Goal: Task Accomplishment & Management: Complete application form

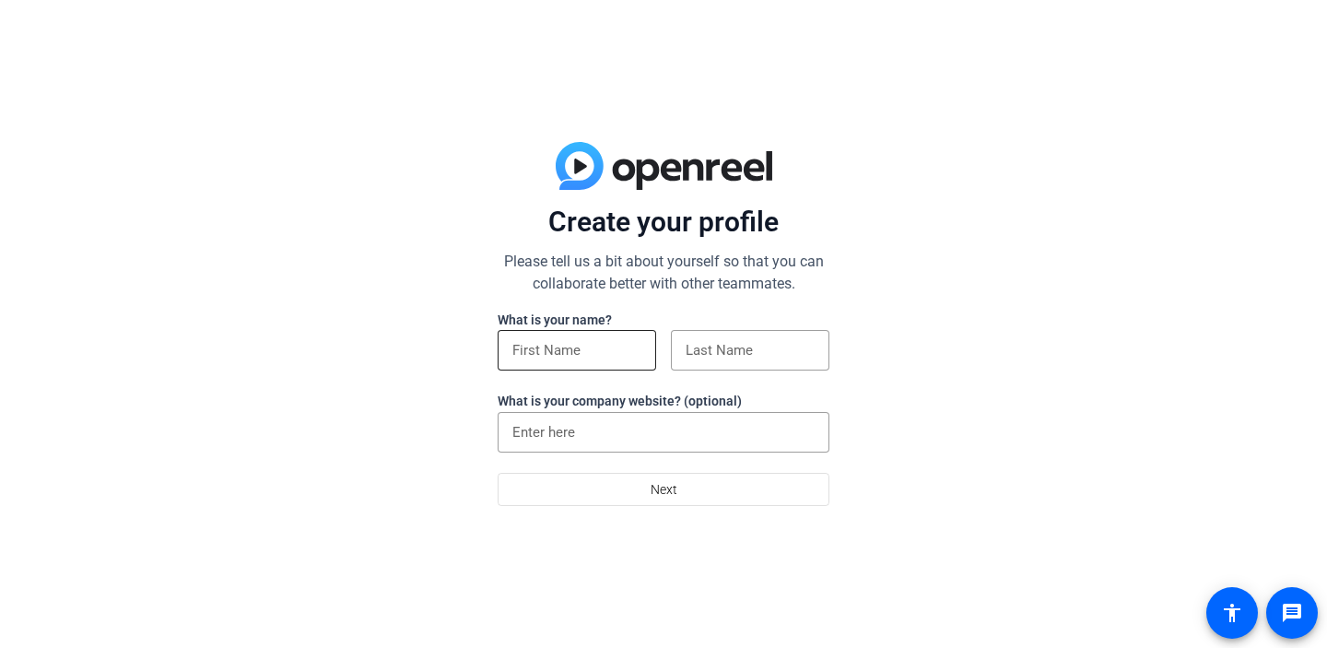
click at [609, 363] on div at bounding box center [576, 350] width 129 height 41
click at [608, 345] on input at bounding box center [576, 350] width 129 height 22
type input "[PERSON_NAME]"
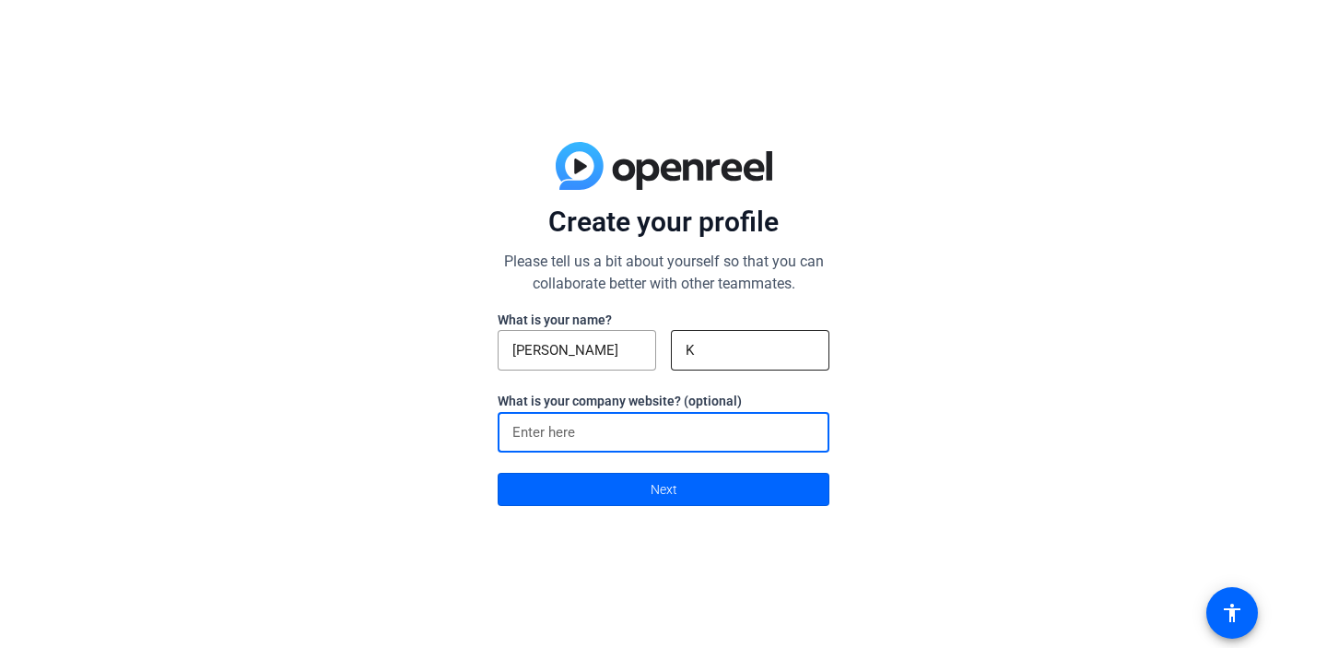
click at [727, 343] on input "K" at bounding box center [750, 350] width 129 height 22
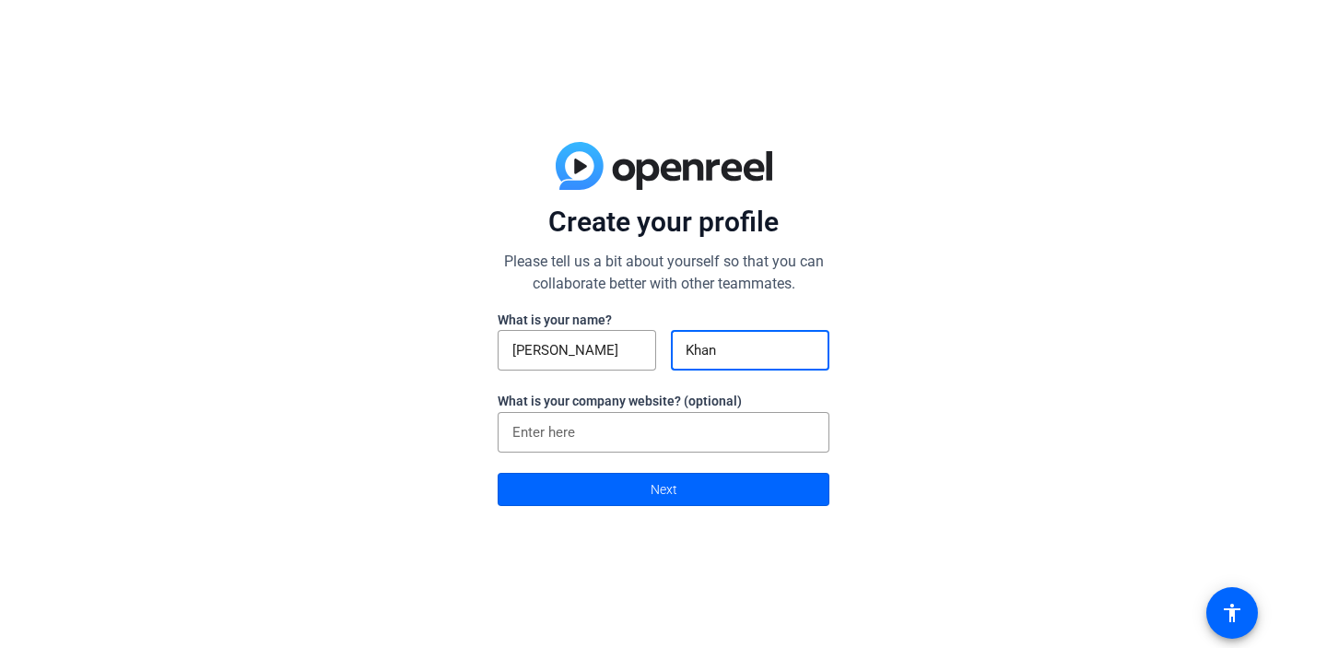
type input "Khan"
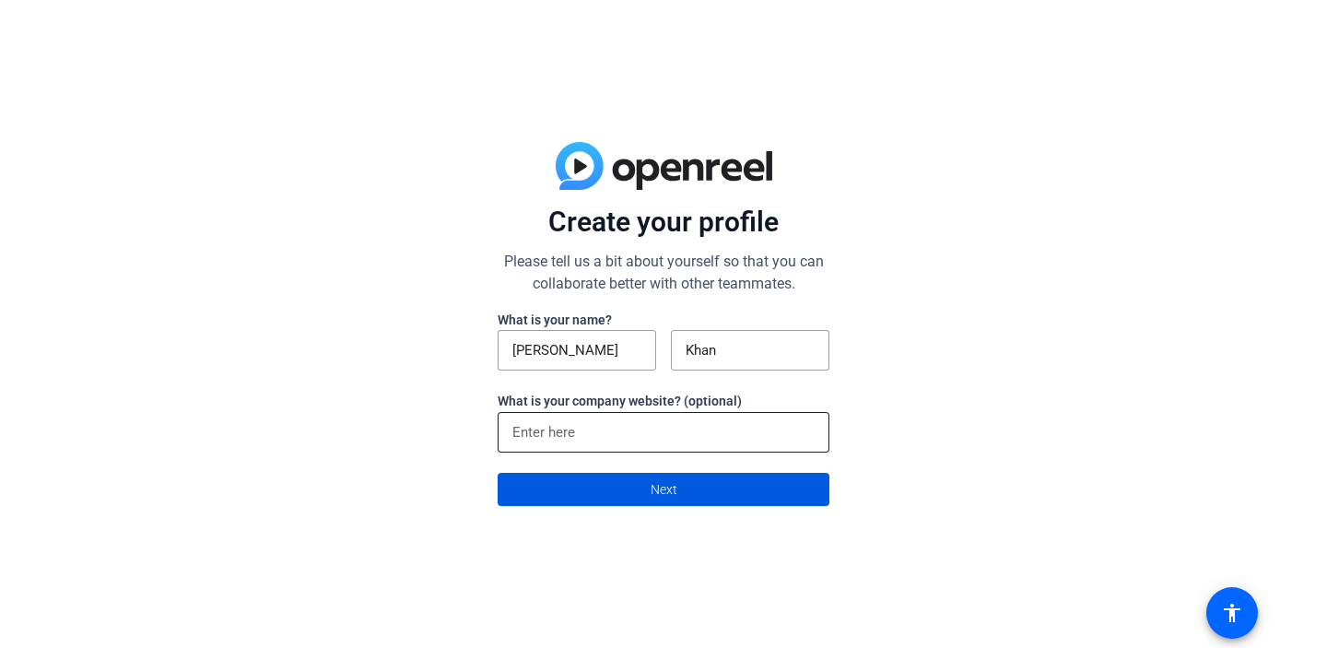
click at [623, 435] on input at bounding box center [663, 432] width 302 height 22
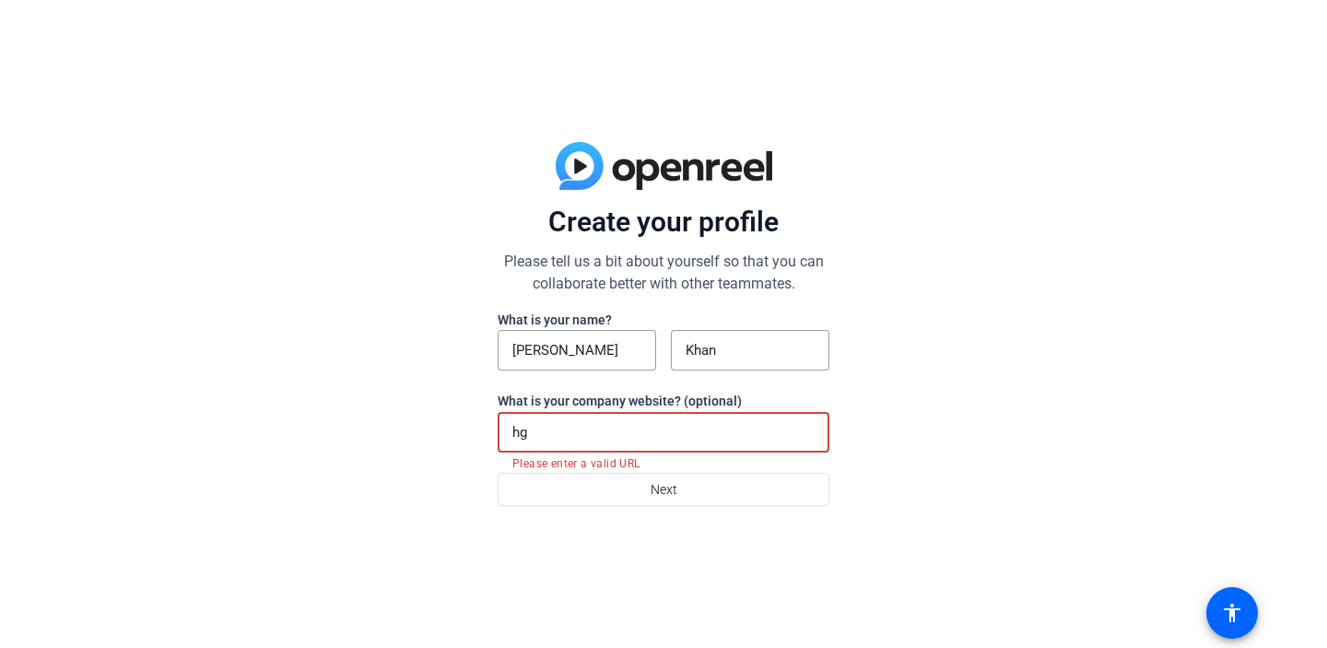
type input "h"
type input "[DOMAIN_NAME]"
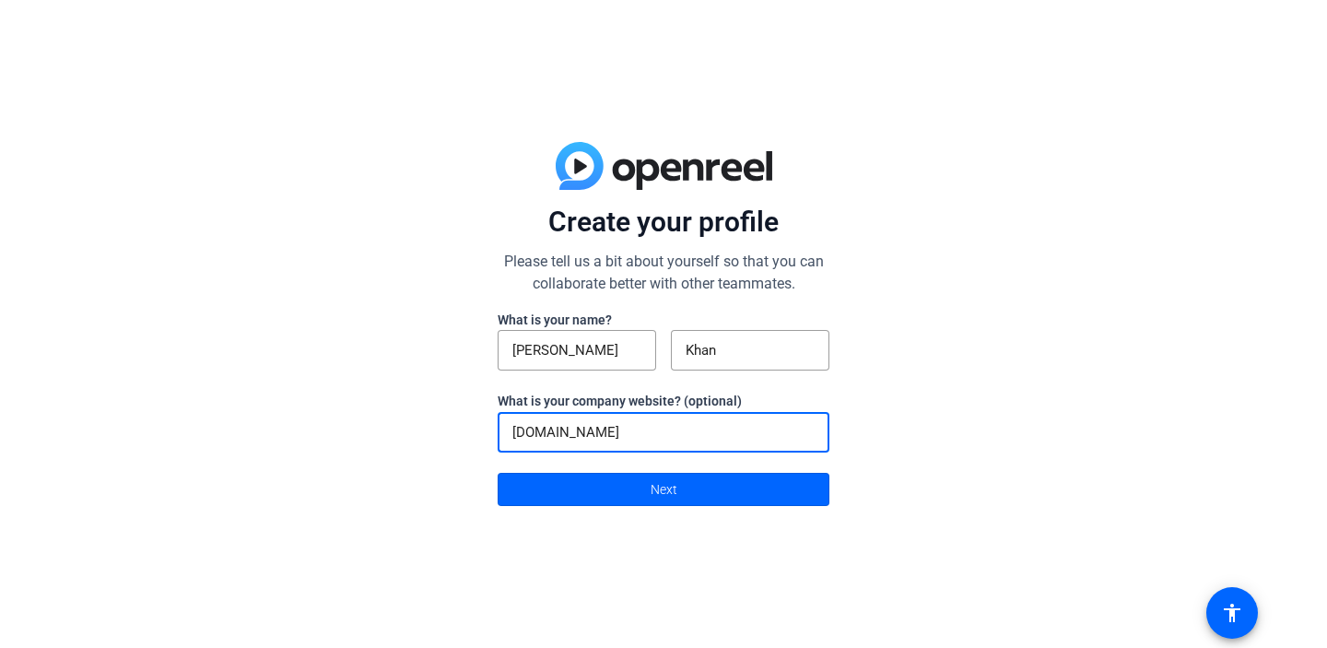
click button "Next" at bounding box center [664, 489] width 332 height 33
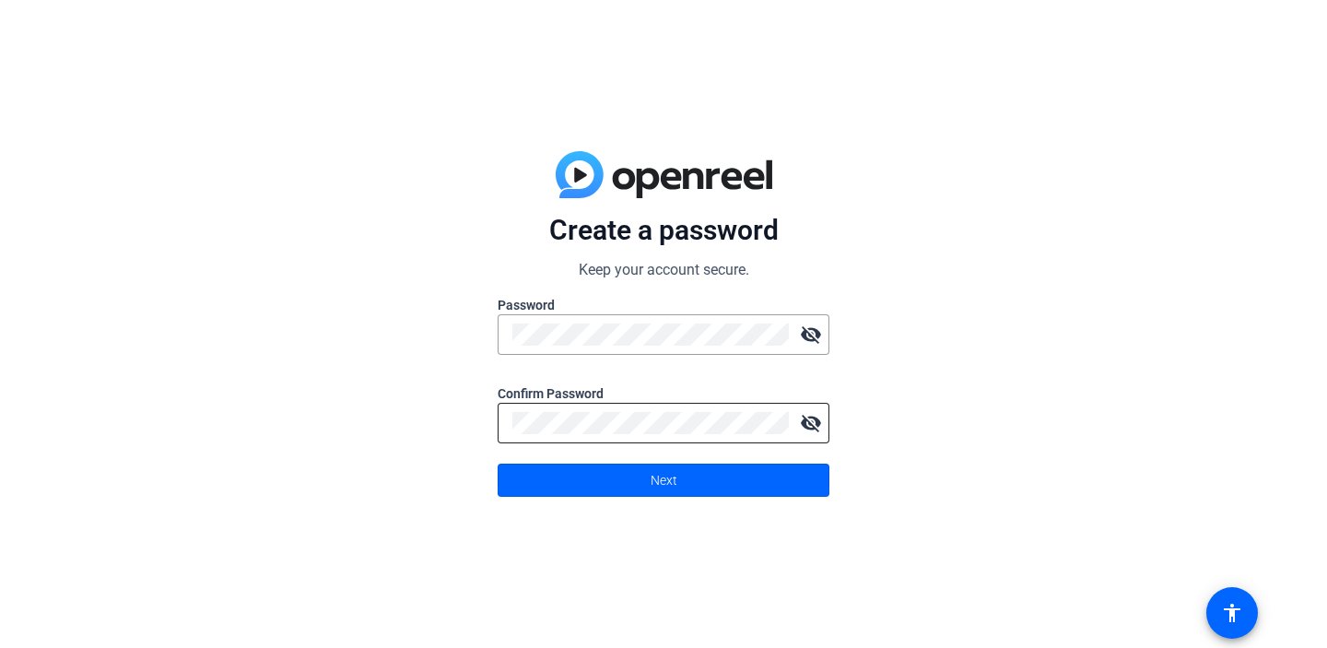
click at [809, 423] on mat-icon "visibility_off" at bounding box center [810, 422] width 37 height 37
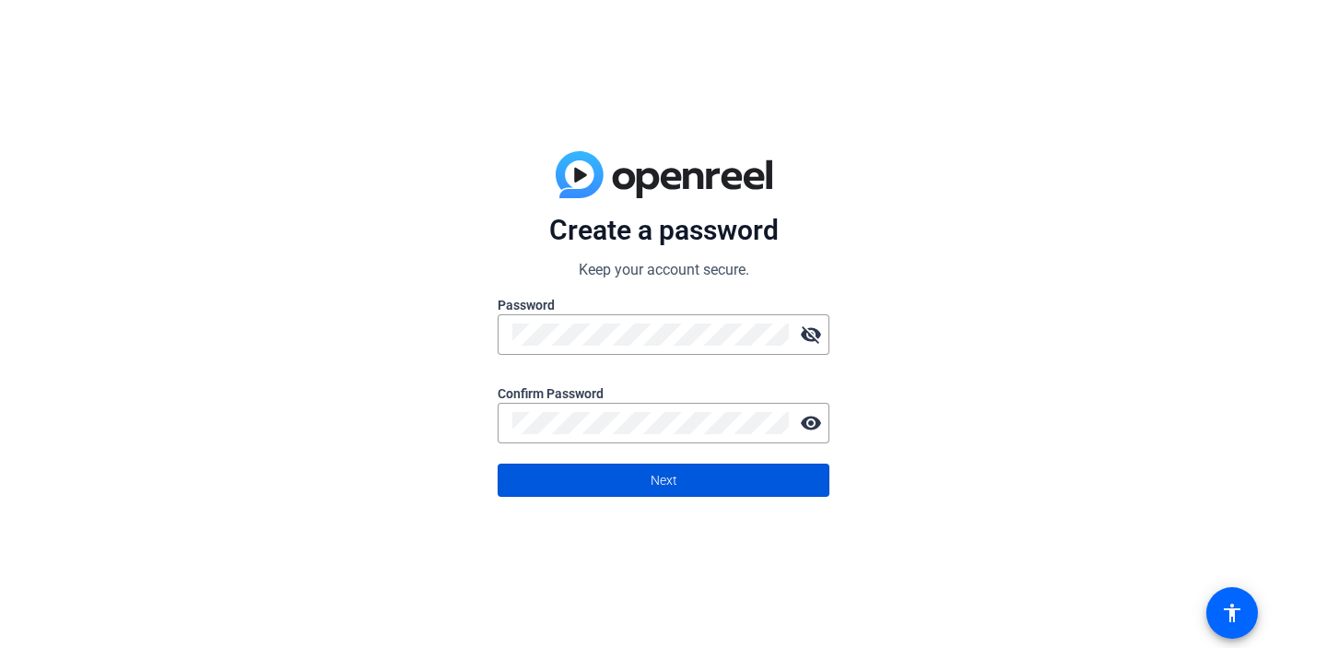
click at [766, 472] on span at bounding box center [663, 480] width 330 height 44
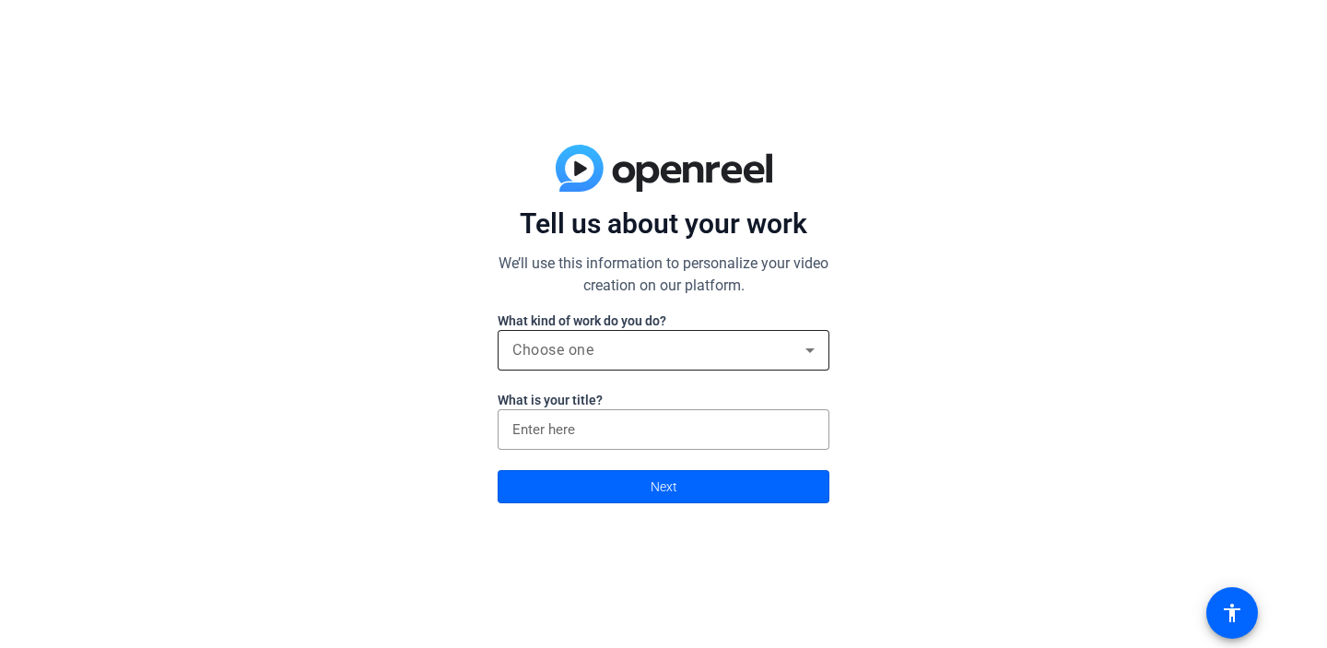
click at [666, 351] on div "Choose one" at bounding box center [658, 350] width 293 height 22
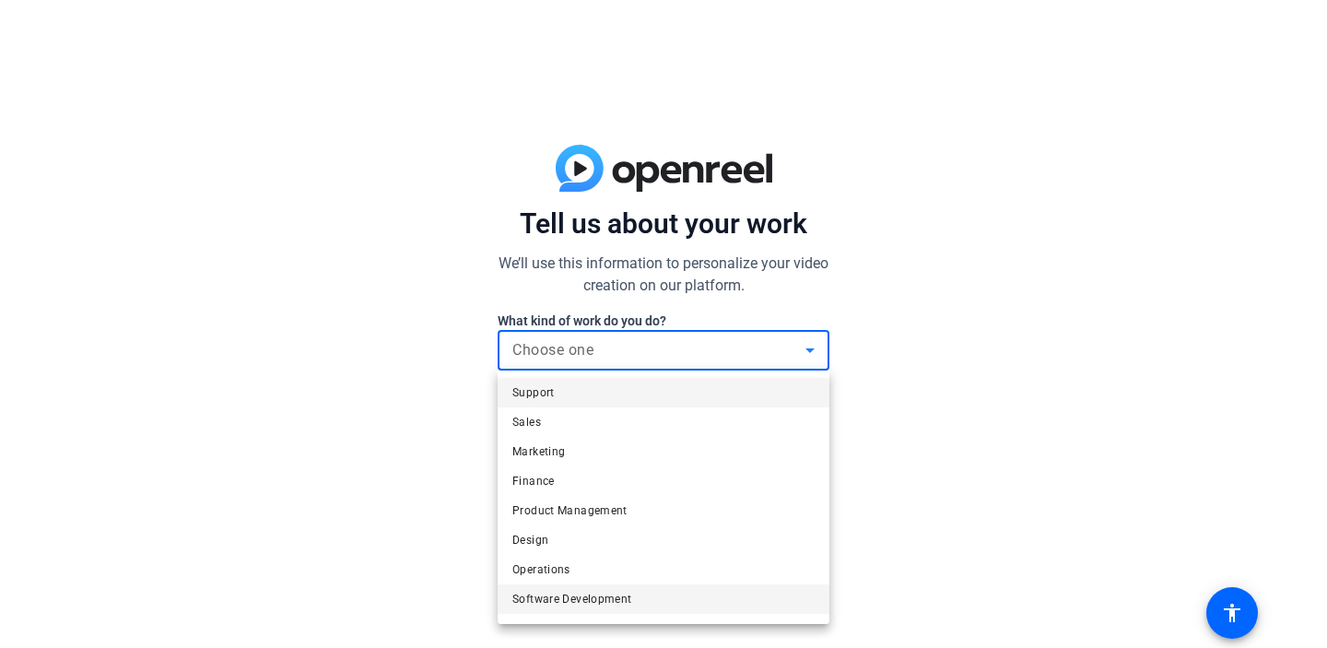
click at [630, 595] on span "Software Development" at bounding box center [572, 599] width 120 height 22
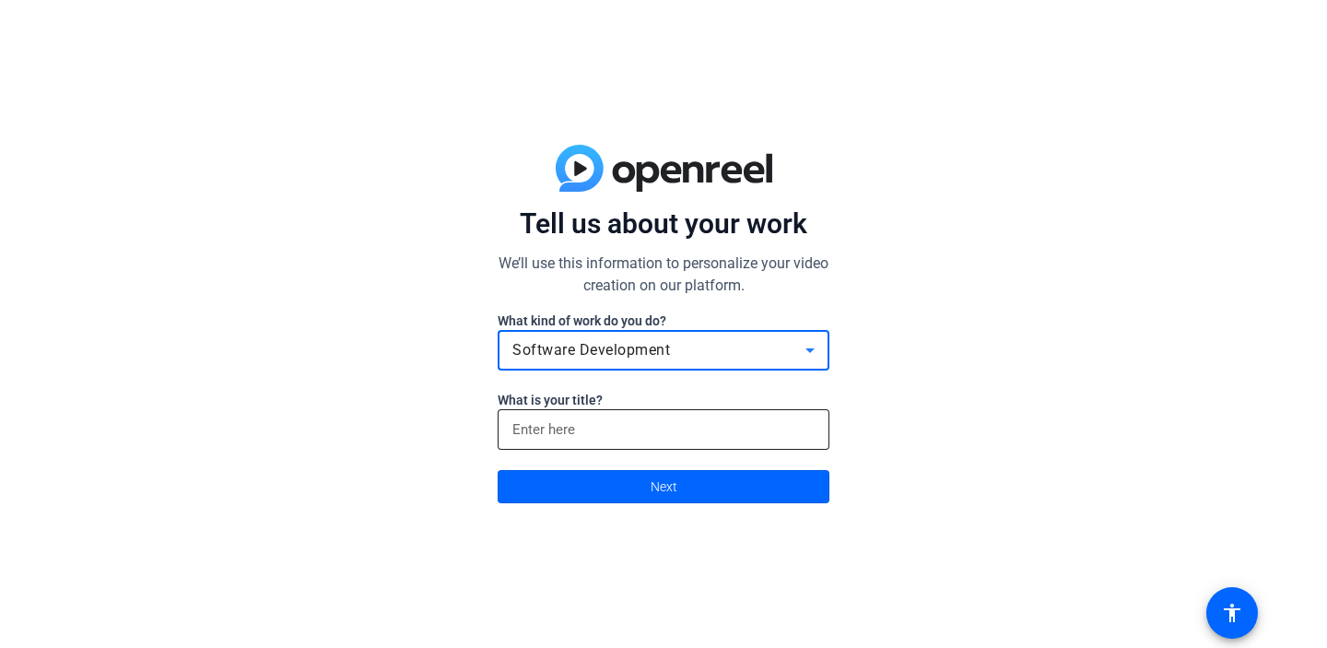
click at [656, 430] on input at bounding box center [663, 429] width 302 height 22
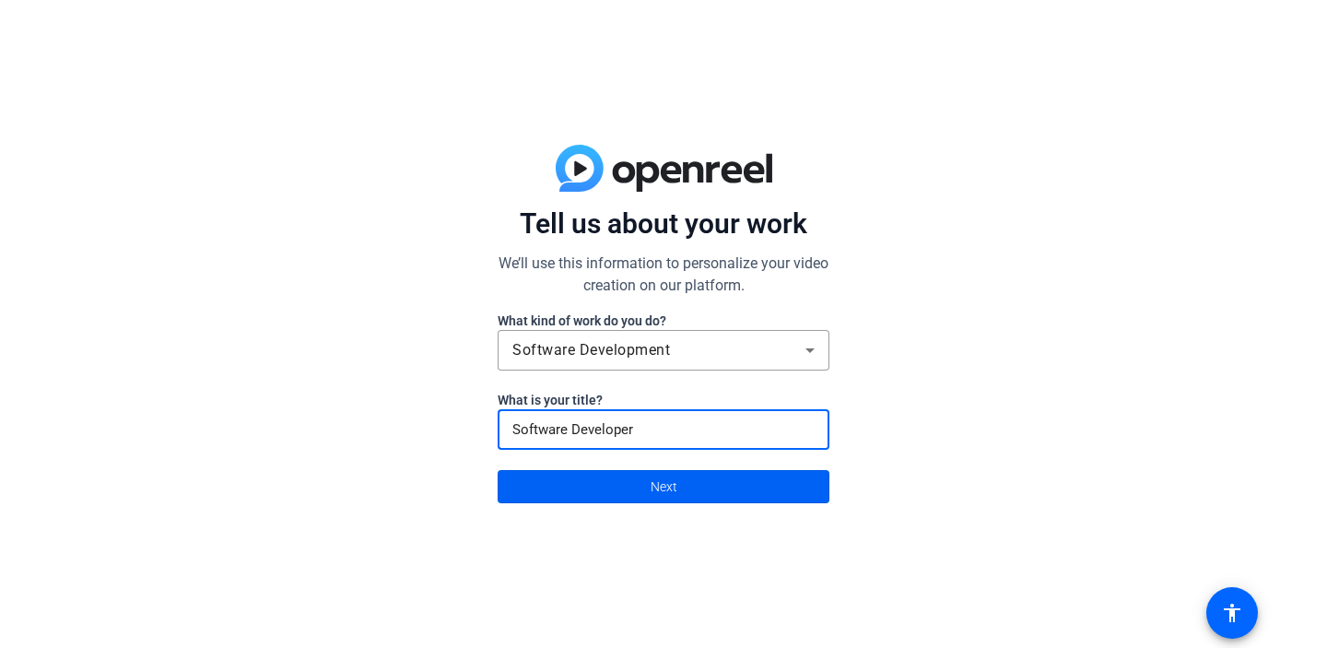
type input "Software Developer"
click at [631, 488] on span at bounding box center [663, 486] width 330 height 44
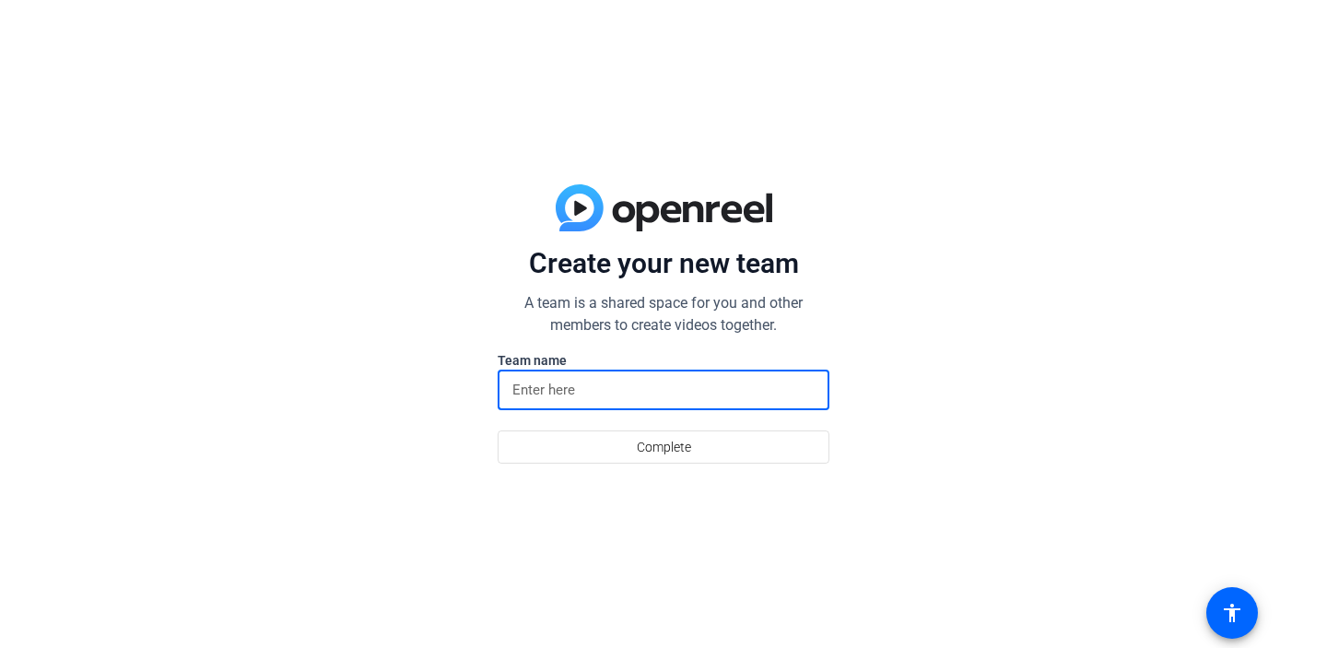
click at [586, 389] on input at bounding box center [663, 390] width 302 height 22
click at [632, 437] on span at bounding box center [663, 447] width 330 height 44
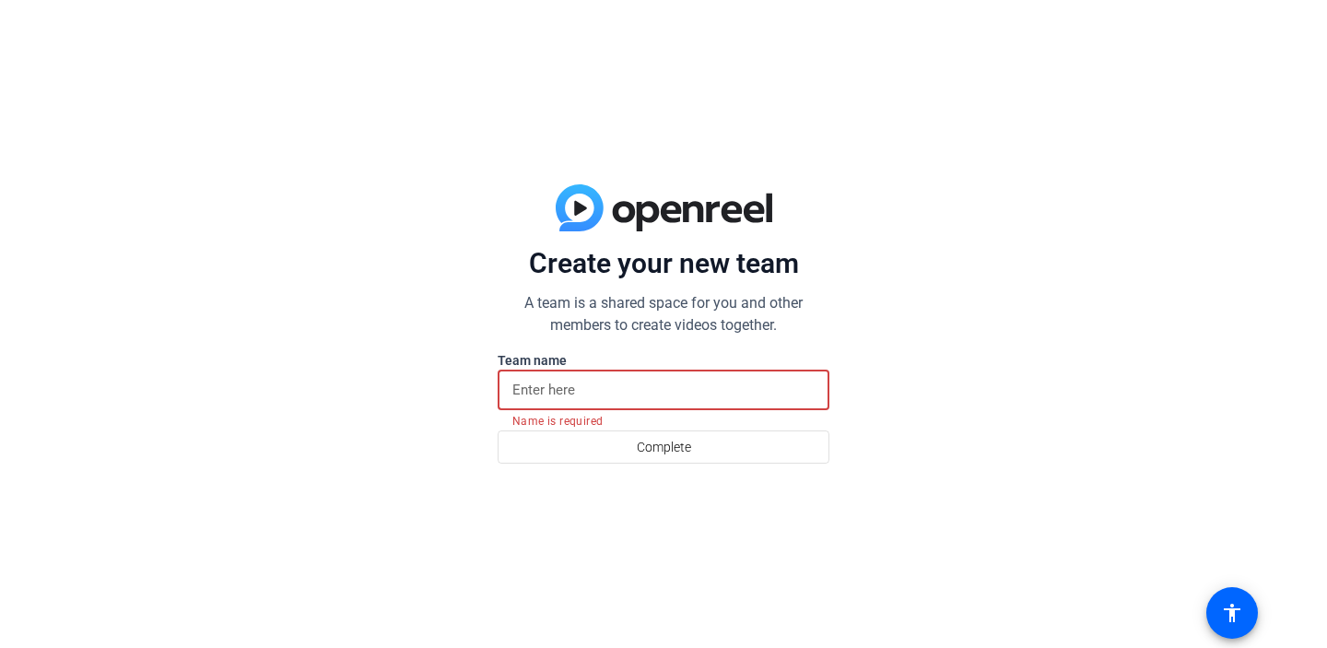
click at [581, 393] on input at bounding box center [663, 390] width 302 height 22
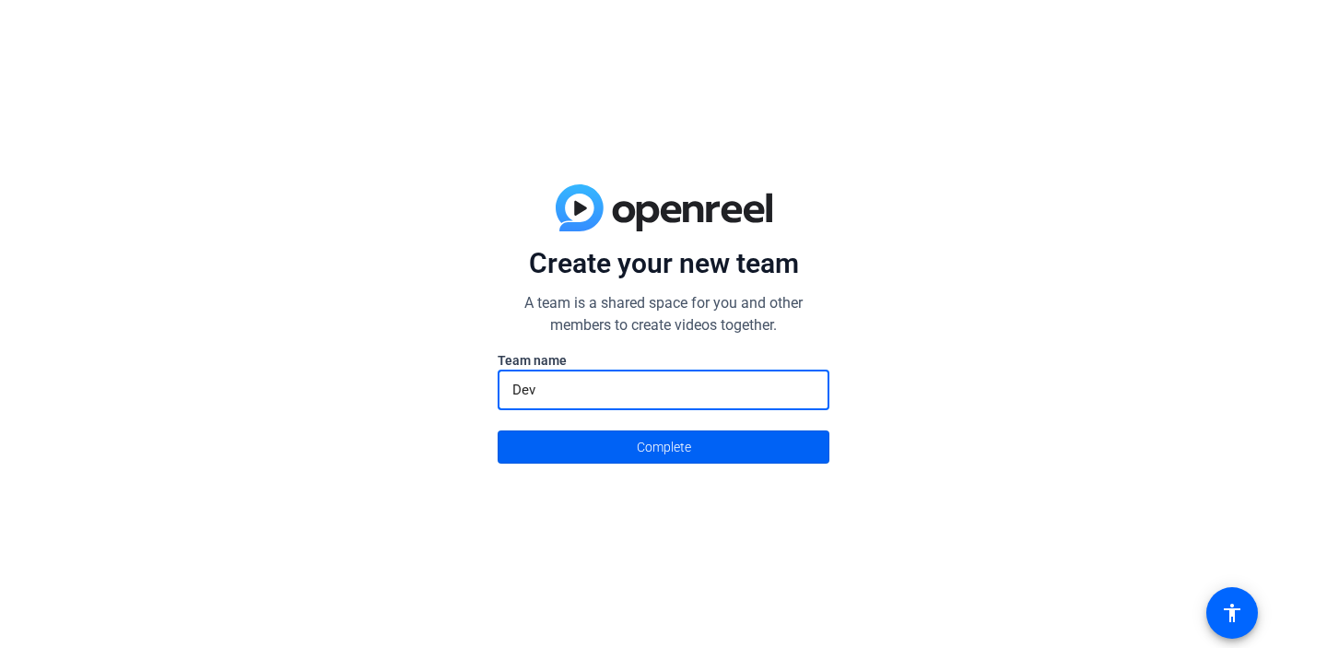
type input "Dev"
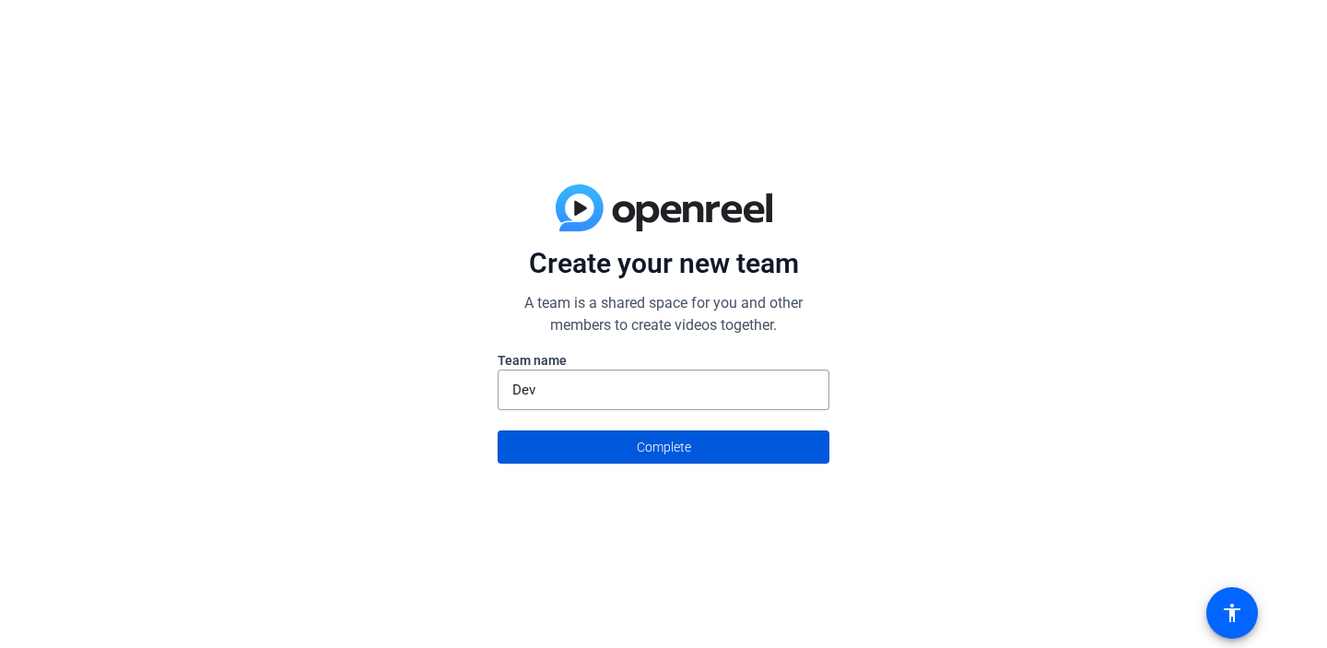
click at [626, 448] on span at bounding box center [663, 447] width 330 height 44
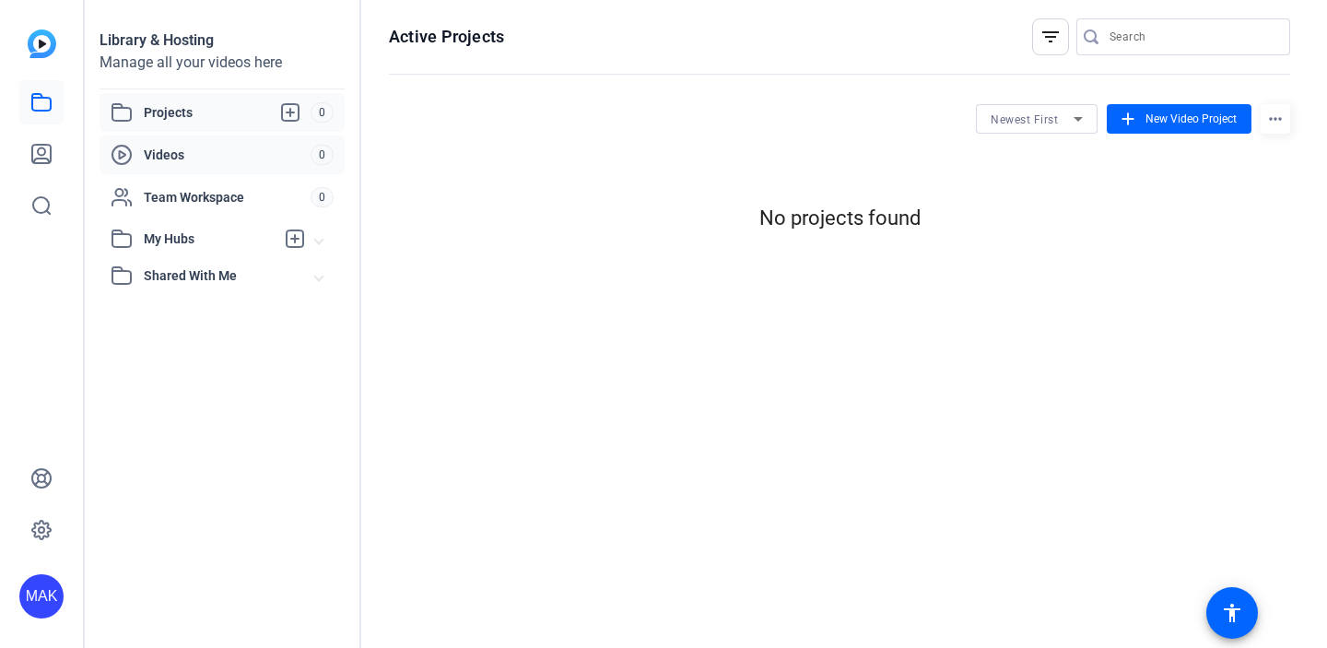
click at [228, 162] on span "Videos" at bounding box center [227, 155] width 167 height 18
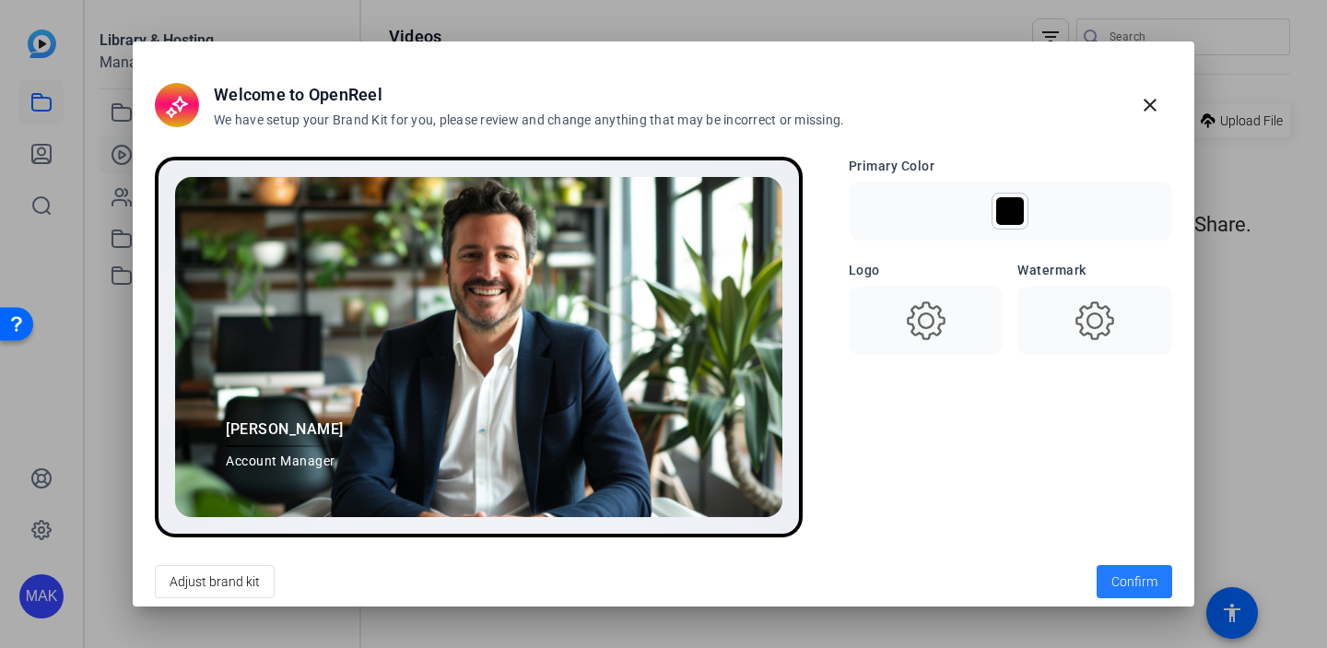
click at [1117, 576] on span "Confirm" at bounding box center [1134, 581] width 46 height 19
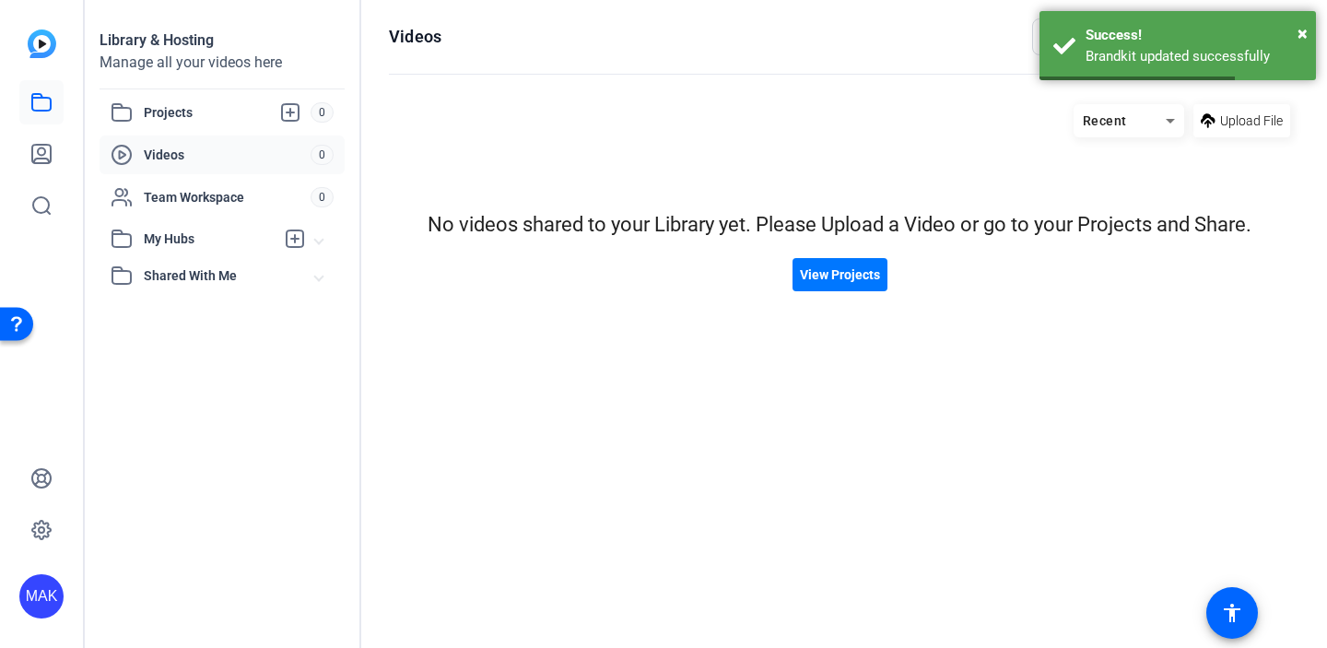
click at [1124, 123] on span "Recent" at bounding box center [1105, 120] width 44 height 15
click at [1252, 184] on div at bounding box center [663, 324] width 1327 height 648
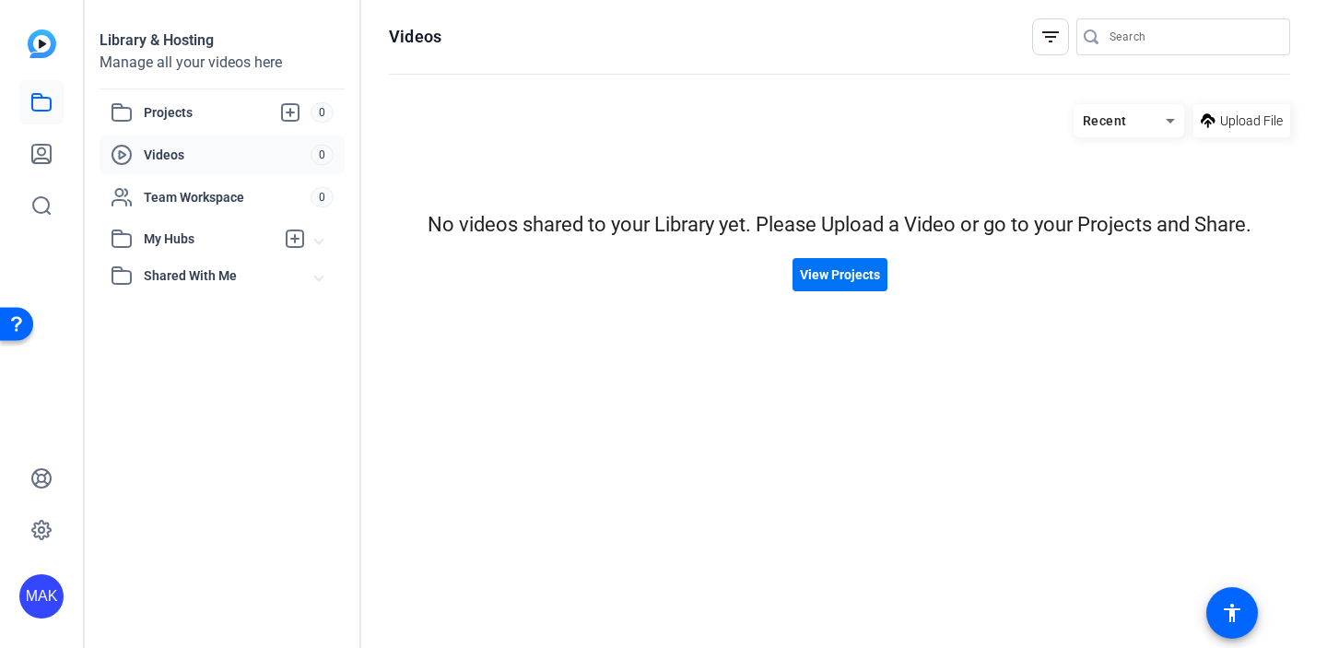
click at [843, 277] on span "View Projects" at bounding box center [840, 274] width 80 height 19
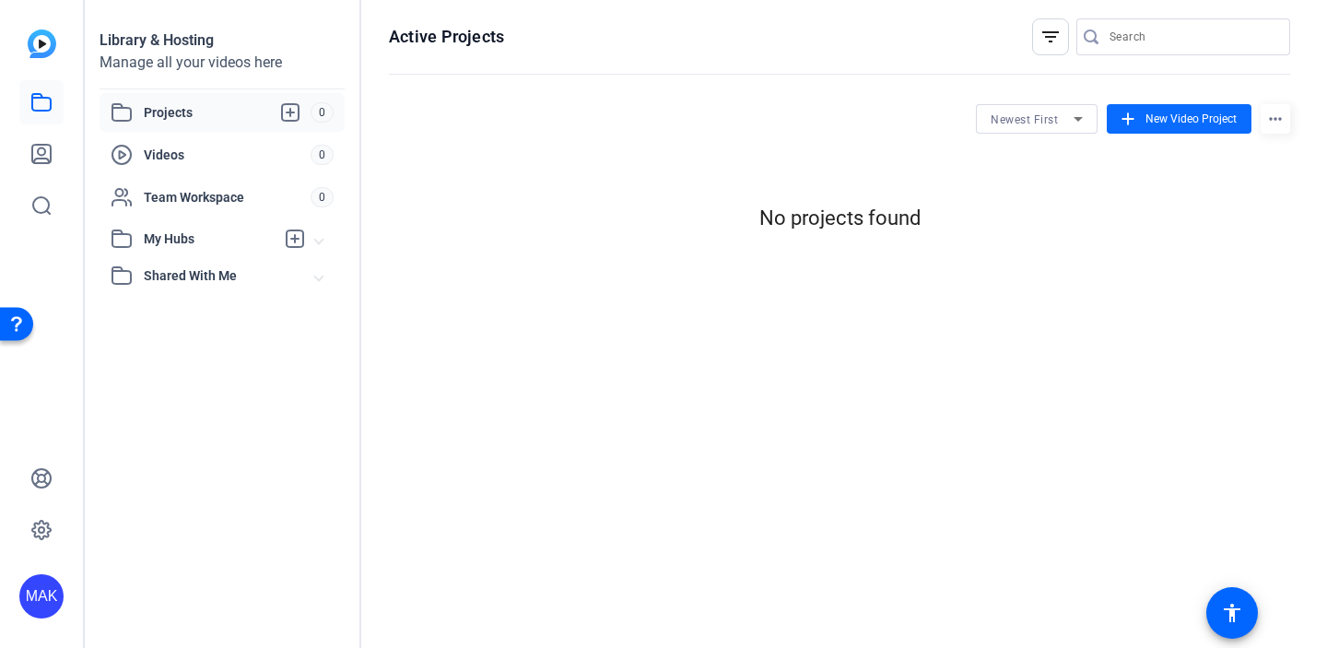
click at [1152, 128] on span at bounding box center [1179, 119] width 145 height 44
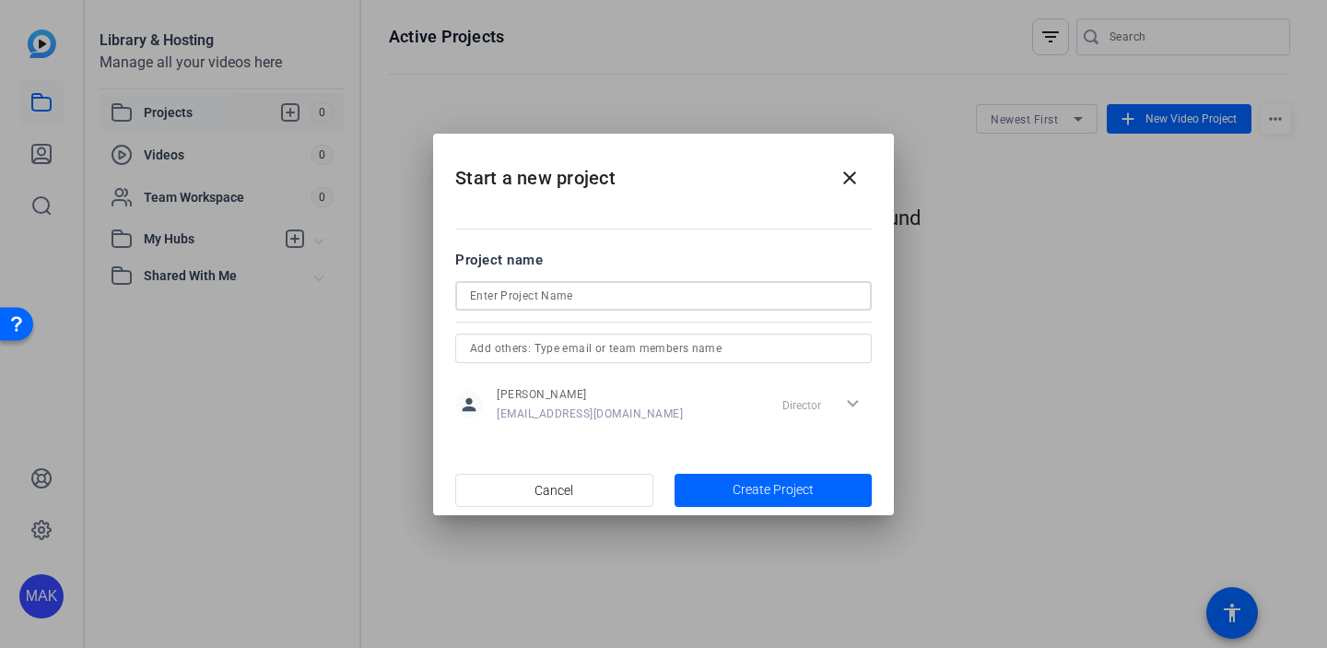
click at [663, 297] on input at bounding box center [663, 296] width 387 height 22
type input "Pk"
click at [752, 478] on span "button" at bounding box center [773, 490] width 198 height 44
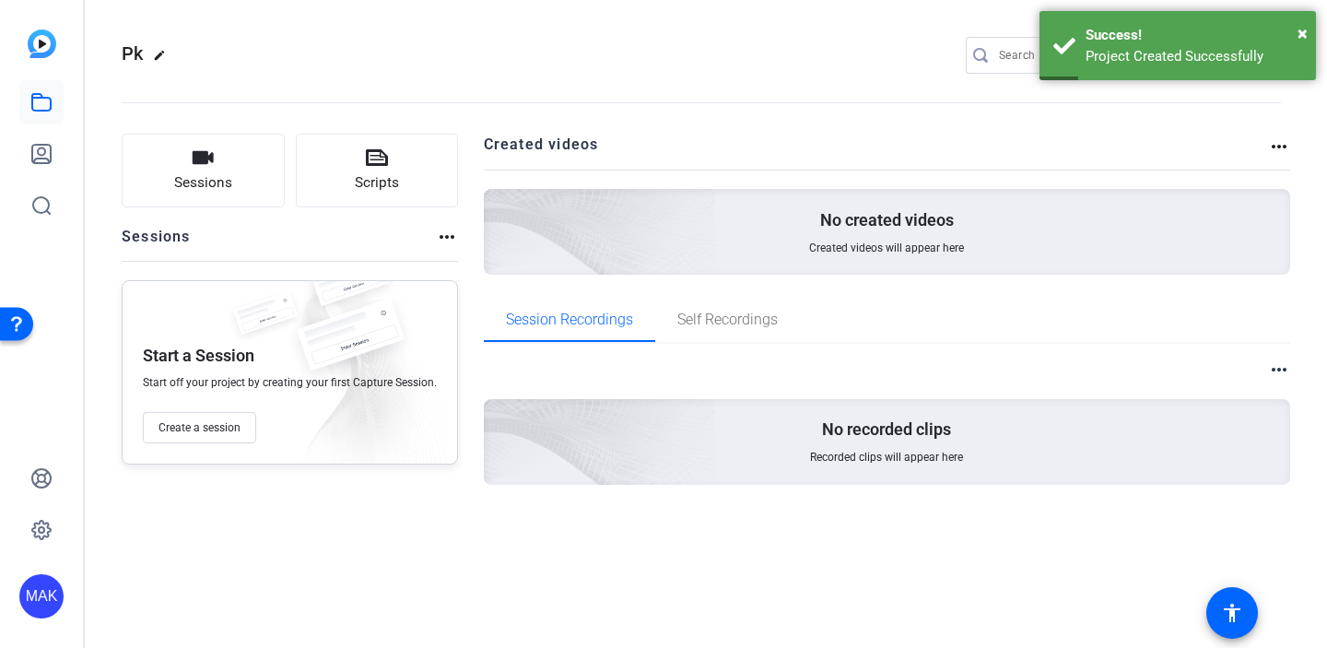
click at [871, 232] on div "No created videos Created videos will appear here" at bounding box center [887, 232] width 807 height 86
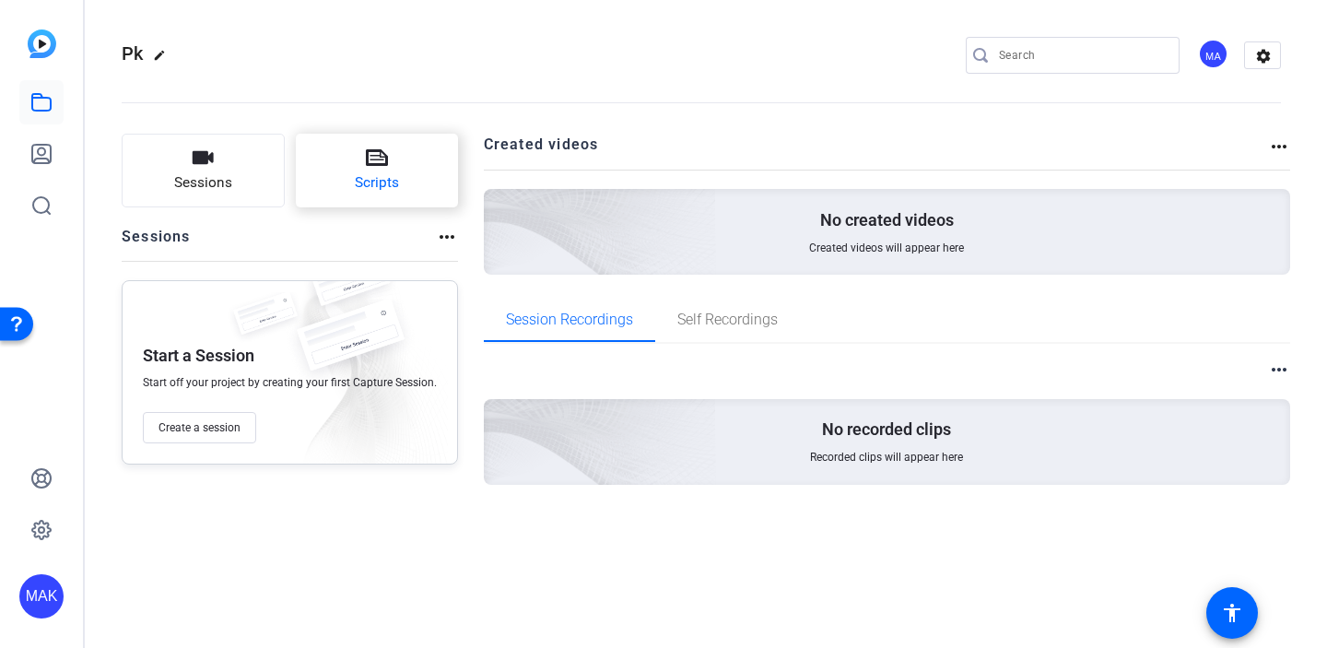
click at [371, 158] on icon at bounding box center [377, 158] width 22 height 22
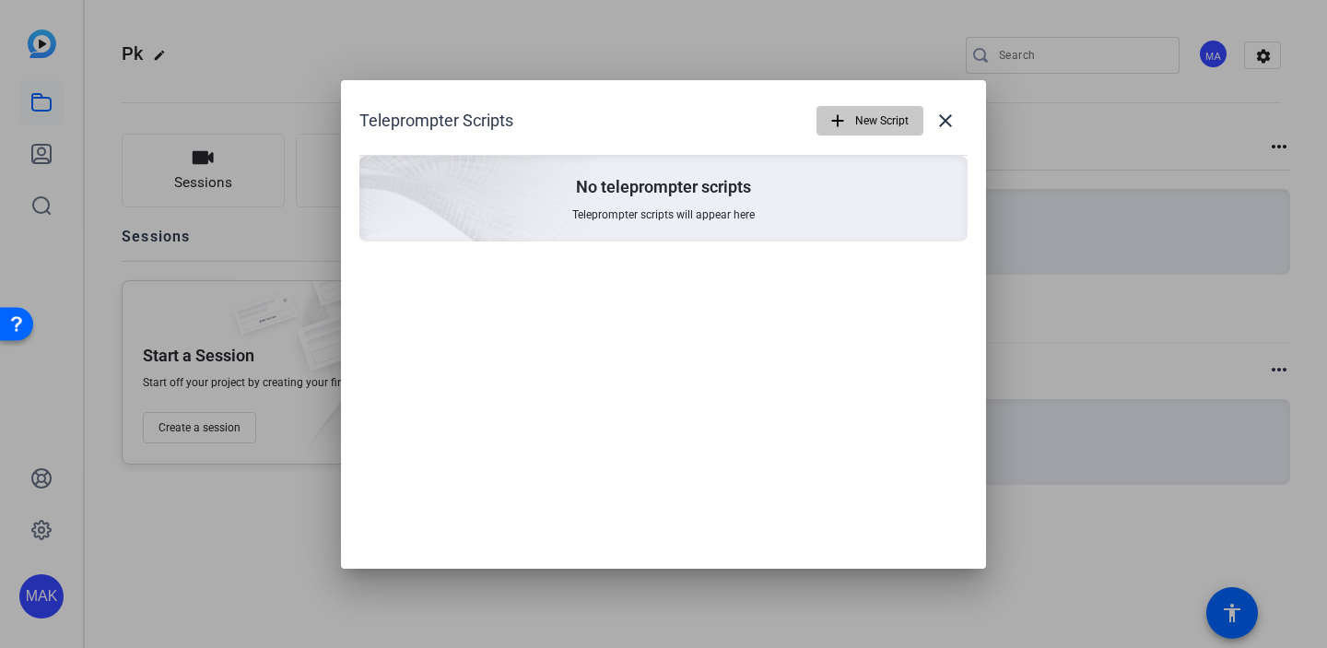
click at [863, 120] on span "New Script" at bounding box center [881, 120] width 53 height 35
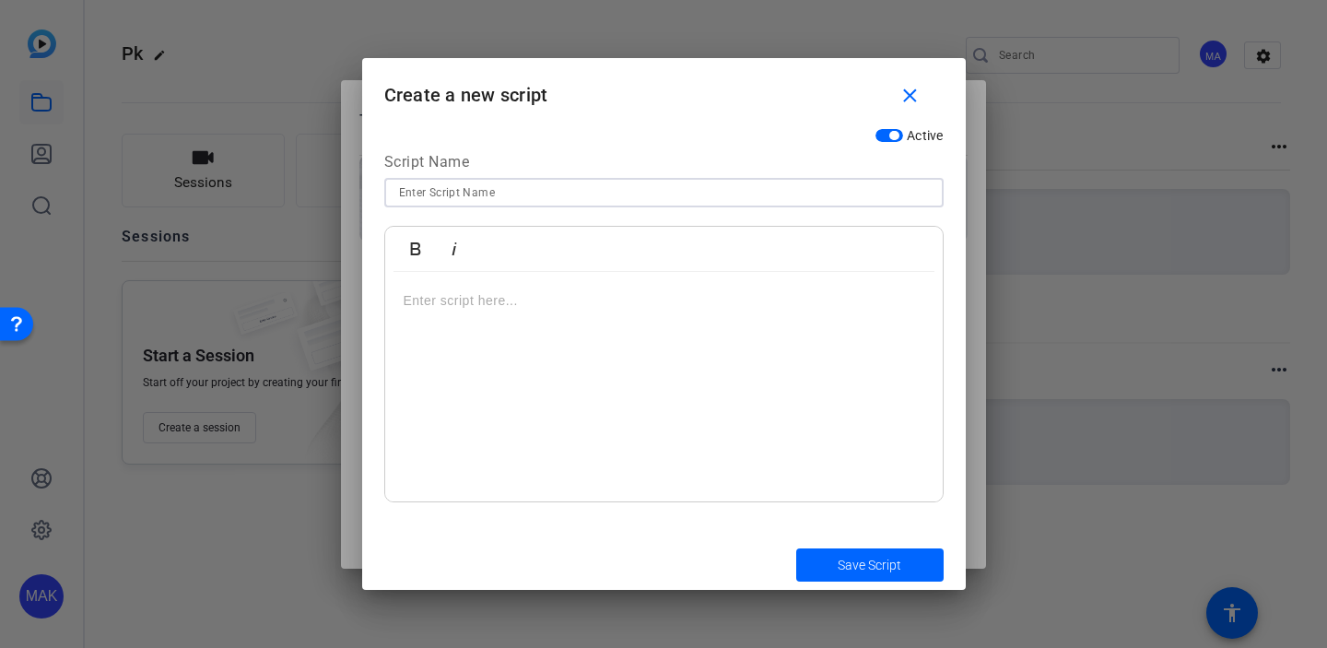
click at [588, 193] on input at bounding box center [664, 193] width 530 height 22
type input "PK"
click at [517, 364] on div at bounding box center [663, 387] width 557 height 230
